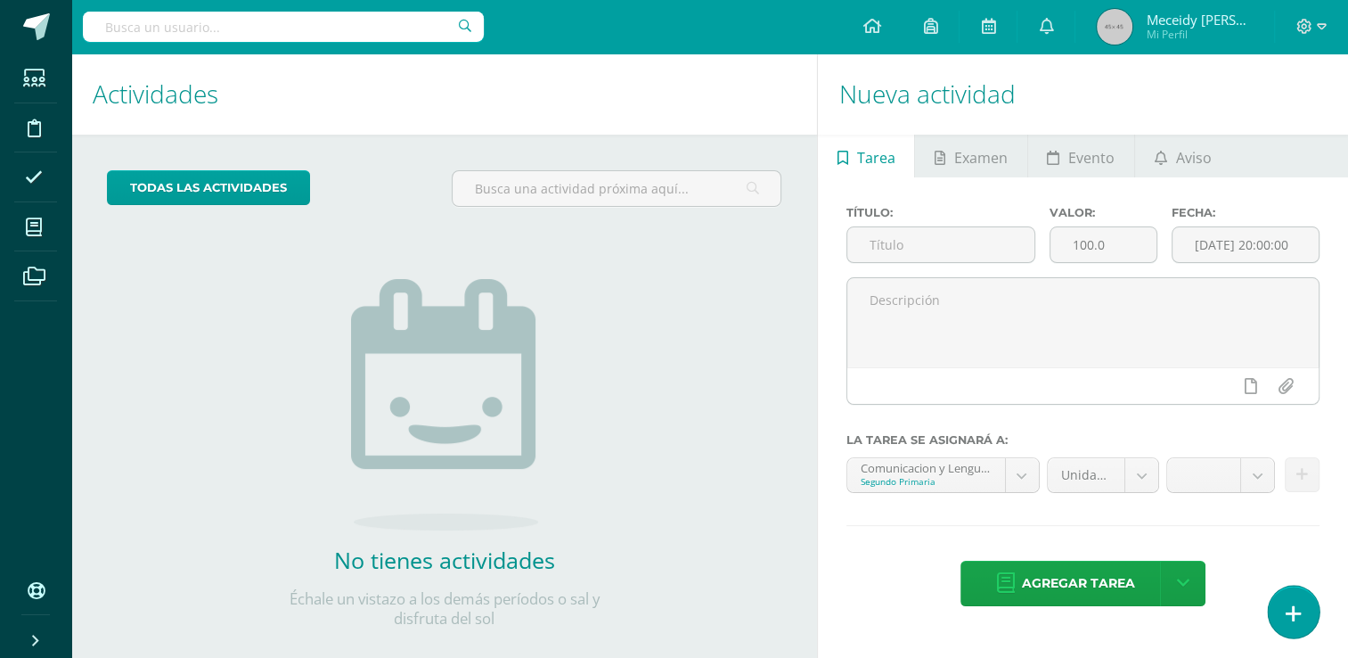
click at [1305, 608] on link at bounding box center [1293, 611] width 51 height 52
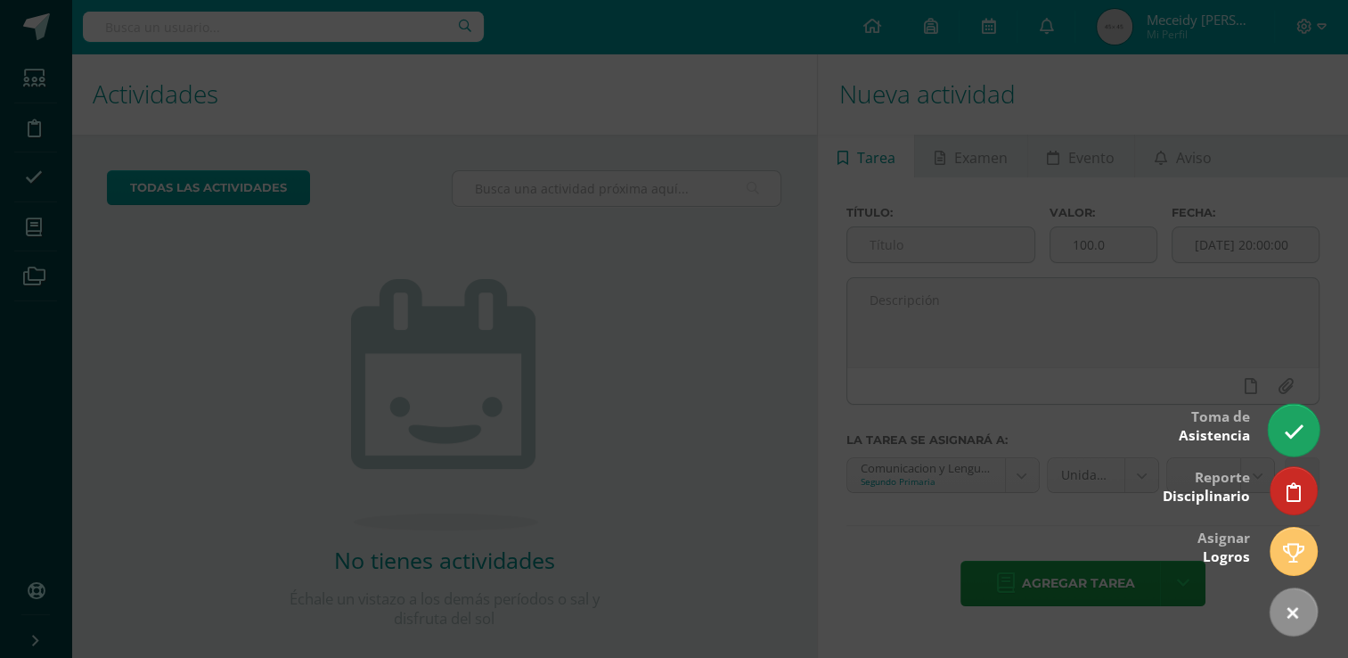
click at [1301, 435] on icon at bounding box center [1293, 431] width 20 height 20
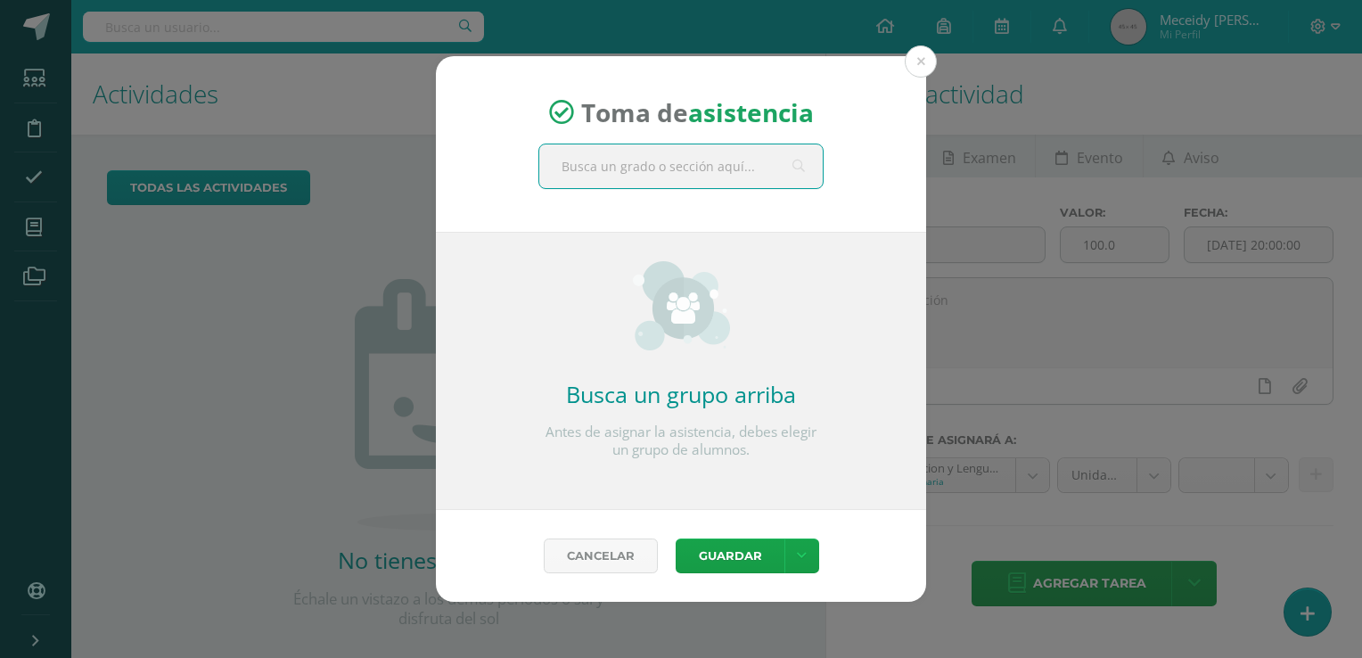
click at [613, 176] on input "text" at bounding box center [680, 166] width 283 height 44
type input "sexto"
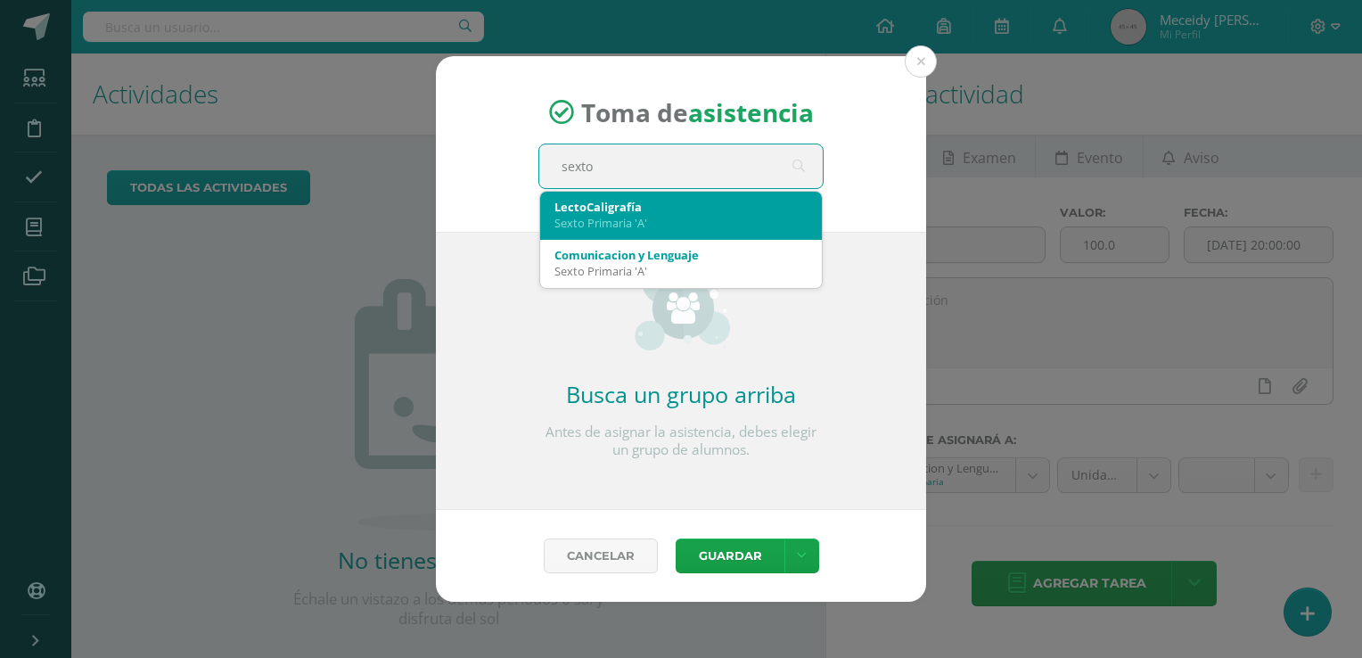
click at [616, 226] on div "Sexto Primaria 'A'" at bounding box center [680, 223] width 253 height 16
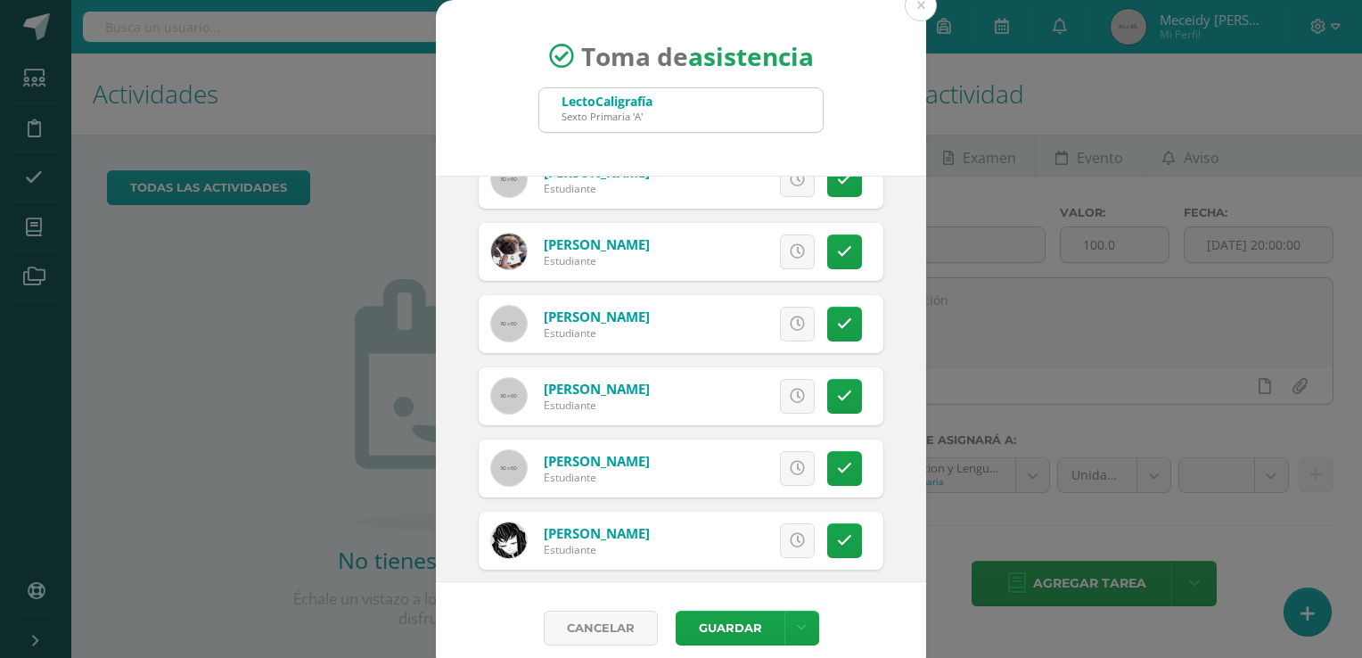
scroll to position [626, 0]
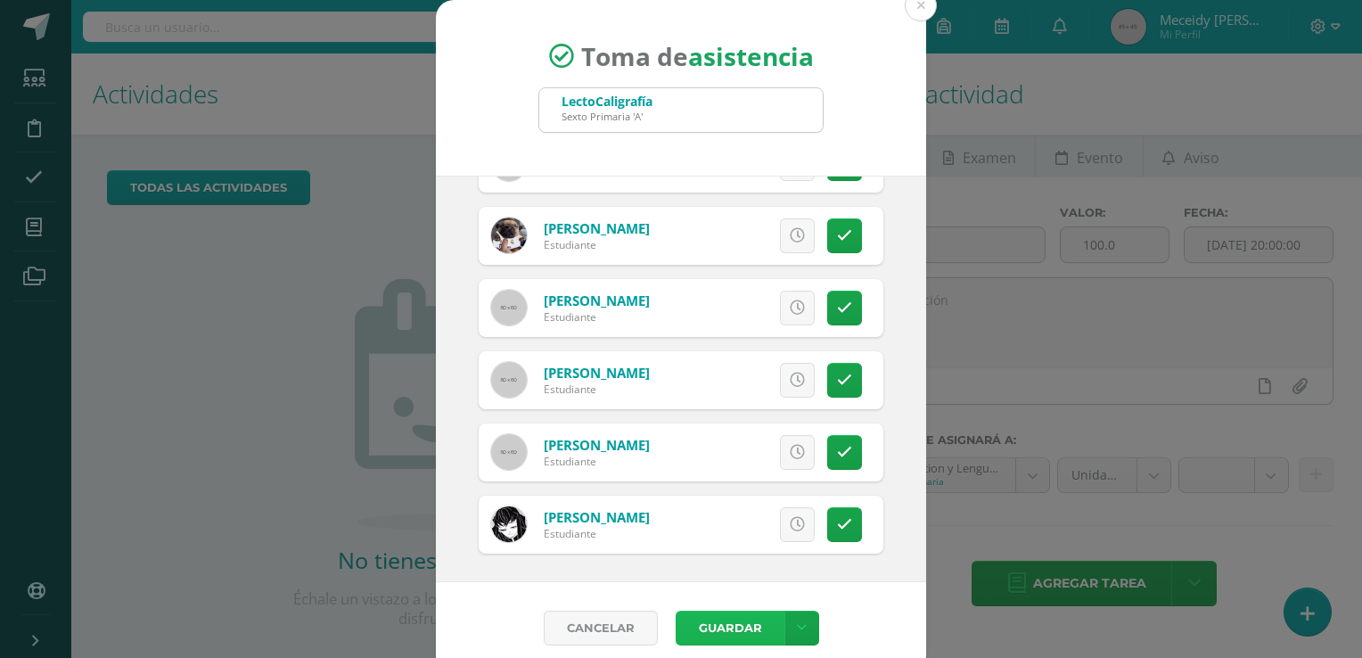
click at [729, 627] on button "Guardar" at bounding box center [729, 627] width 109 height 35
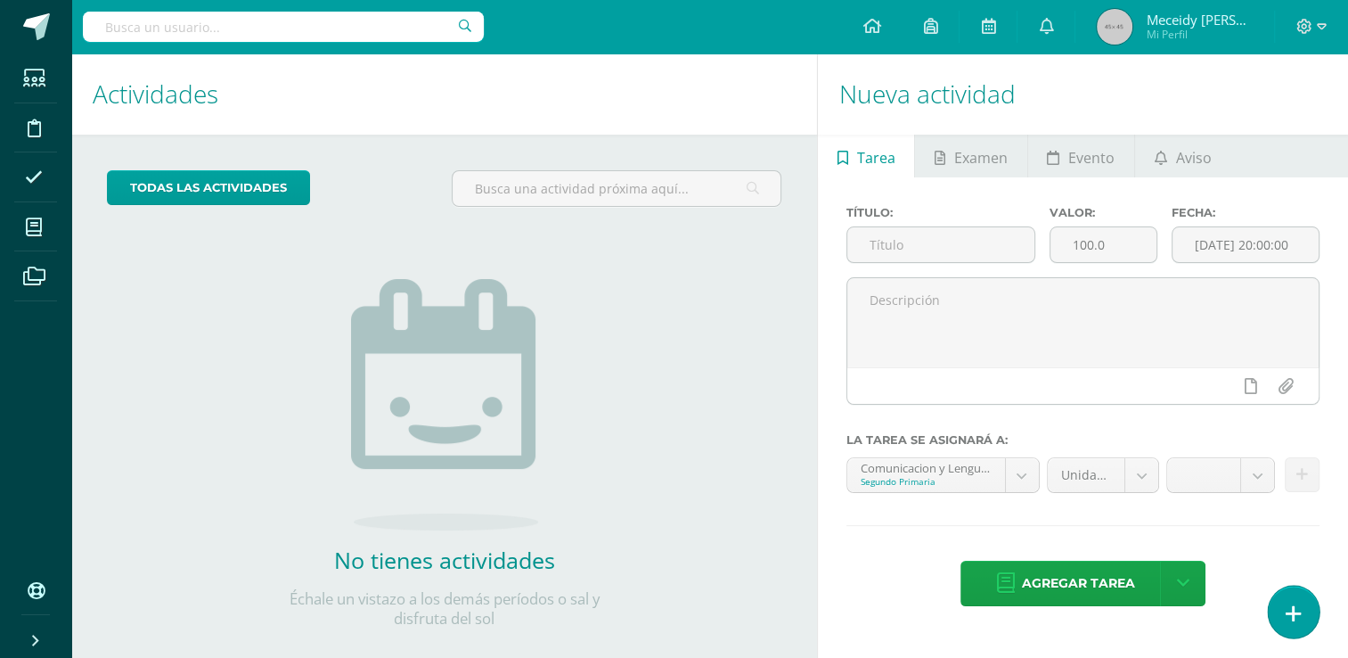
click at [1288, 620] on icon at bounding box center [1294, 613] width 16 height 20
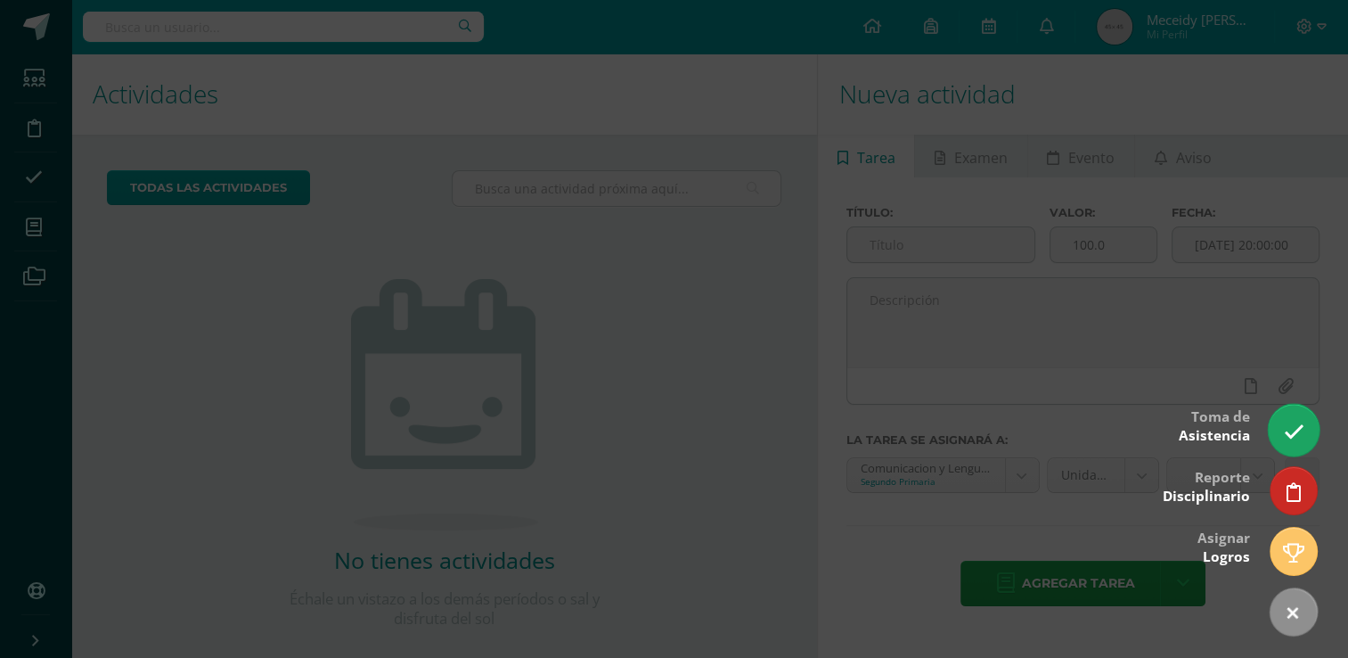
click at [1292, 426] on icon at bounding box center [1293, 431] width 20 height 20
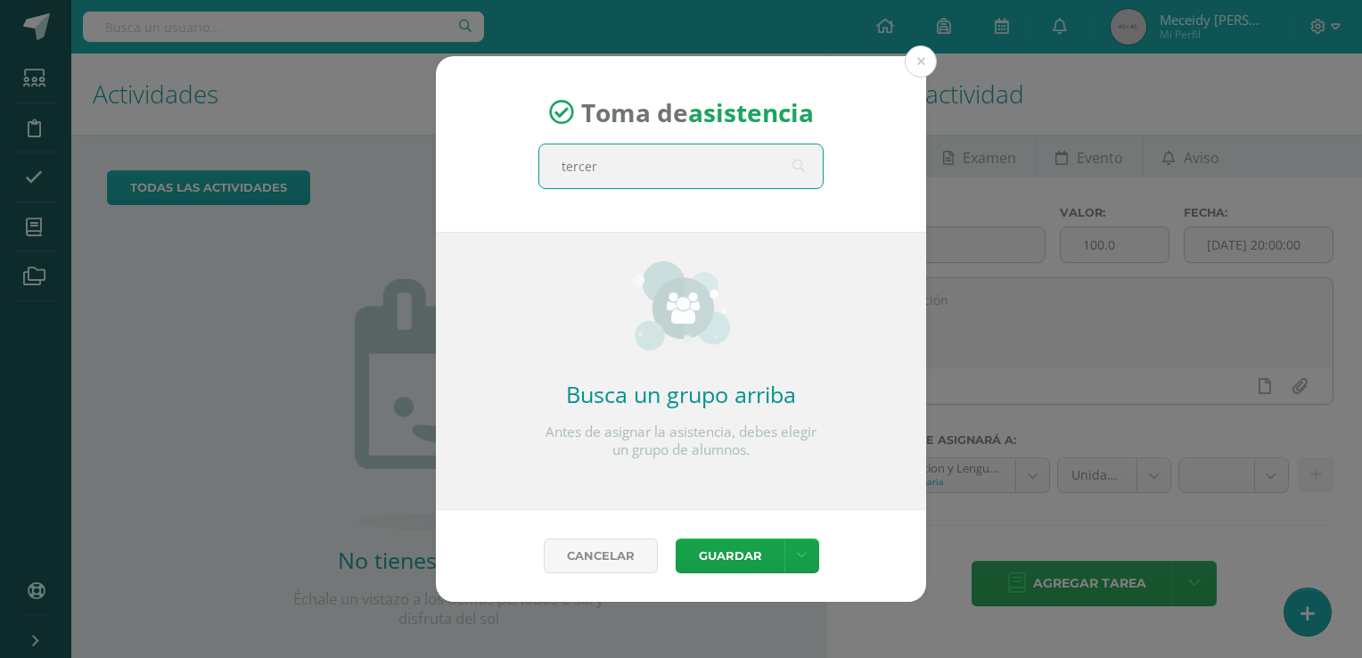
type input "tercero"
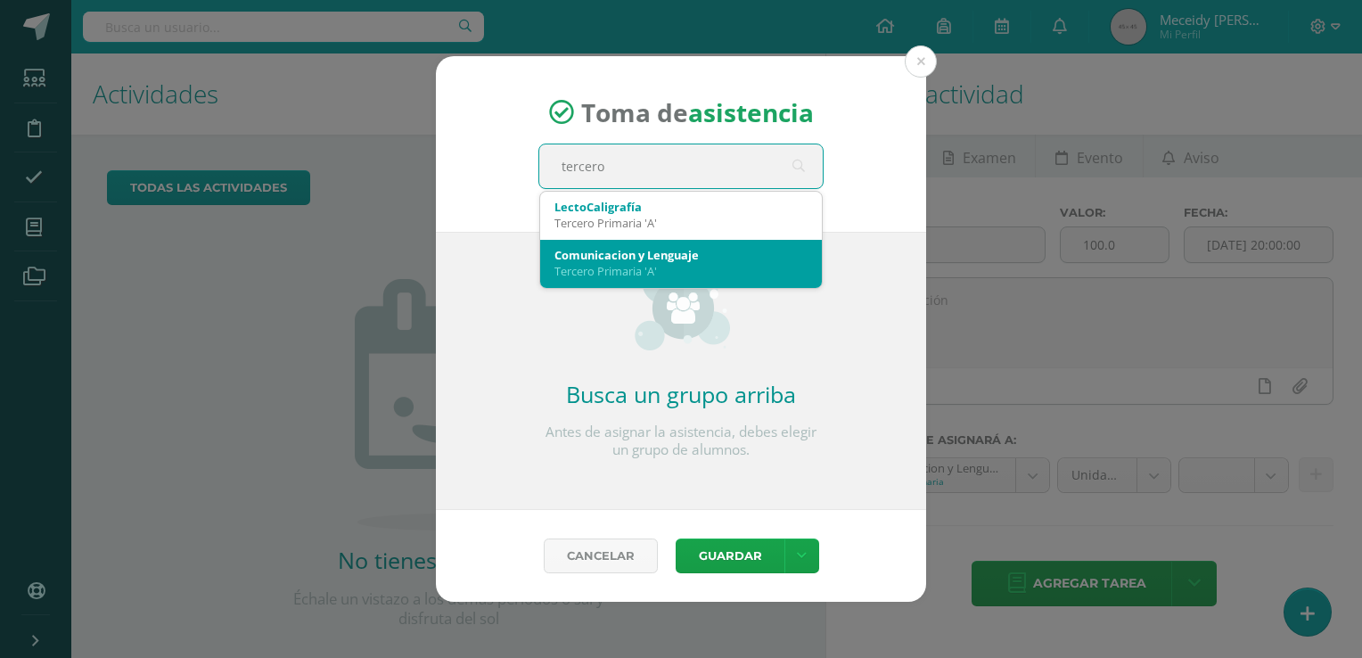
click at [684, 269] on div "Tercero Primaria 'A'" at bounding box center [680, 271] width 253 height 16
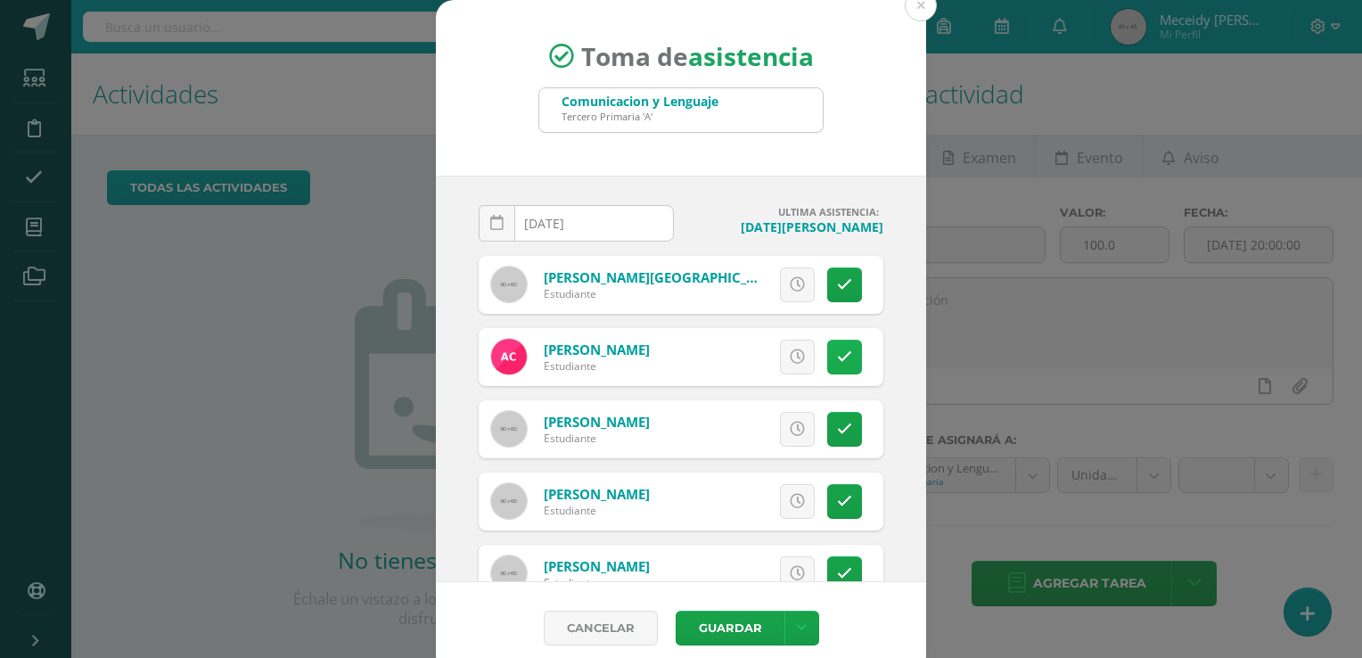
click at [838, 365] on link at bounding box center [844, 357] width 35 height 35
click at [740, 640] on button "Guardar" at bounding box center [729, 627] width 109 height 35
